Goal: Task Accomplishment & Management: Manage account settings

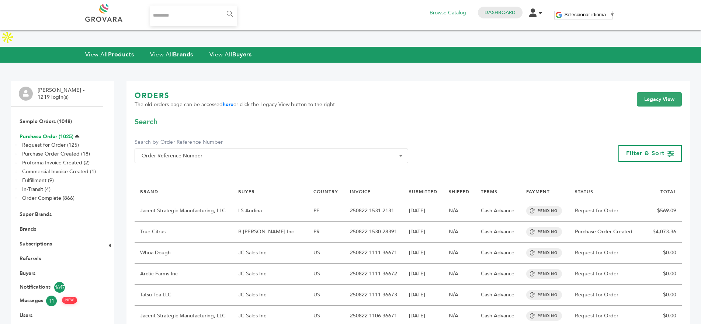
click at [30, 133] on link "Purchase Order (1025)" at bounding box center [47, 136] width 54 height 7
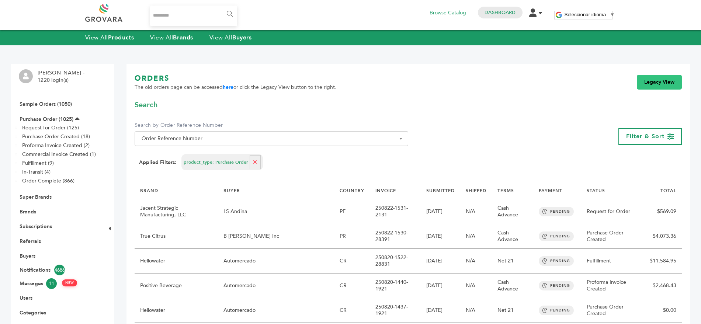
click at [663, 80] on link "Legacy View" at bounding box center [659, 82] width 45 height 15
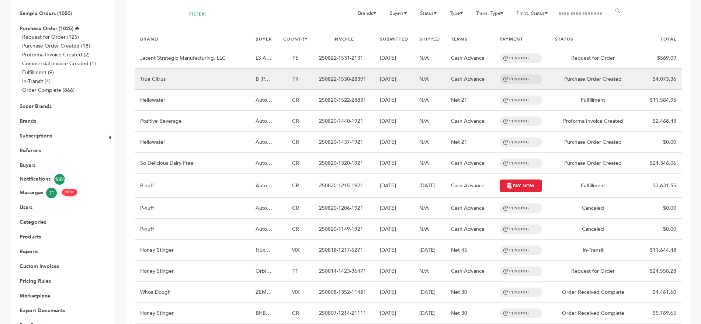
scroll to position [108, 0]
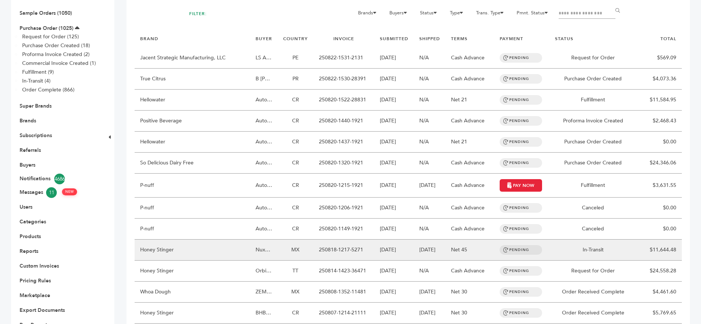
click at [236, 240] on td "Honey Stinger" at bounding box center [192, 250] width 115 height 21
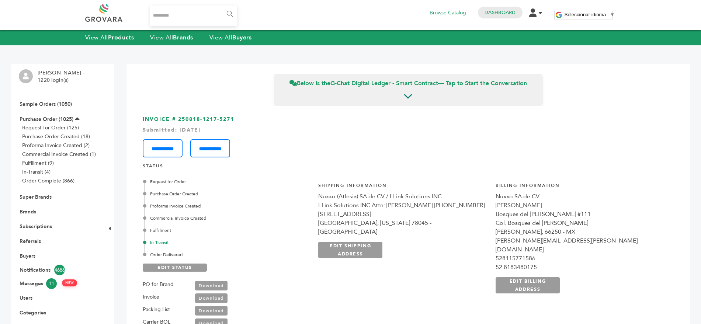
drag, startPoint x: 248, startPoint y: 126, endPoint x: 180, endPoint y: 121, distance: 68.4
click at [180, 121] on div "**********" at bounding box center [408, 295] width 547 height 378
copy h3 "250818-1217-5271"
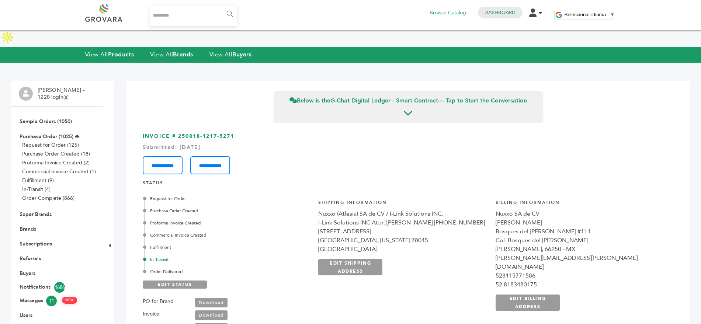
click at [210, 310] on link "Download" at bounding box center [211, 315] width 32 height 10
